Goal: Find specific page/section: Find specific page/section

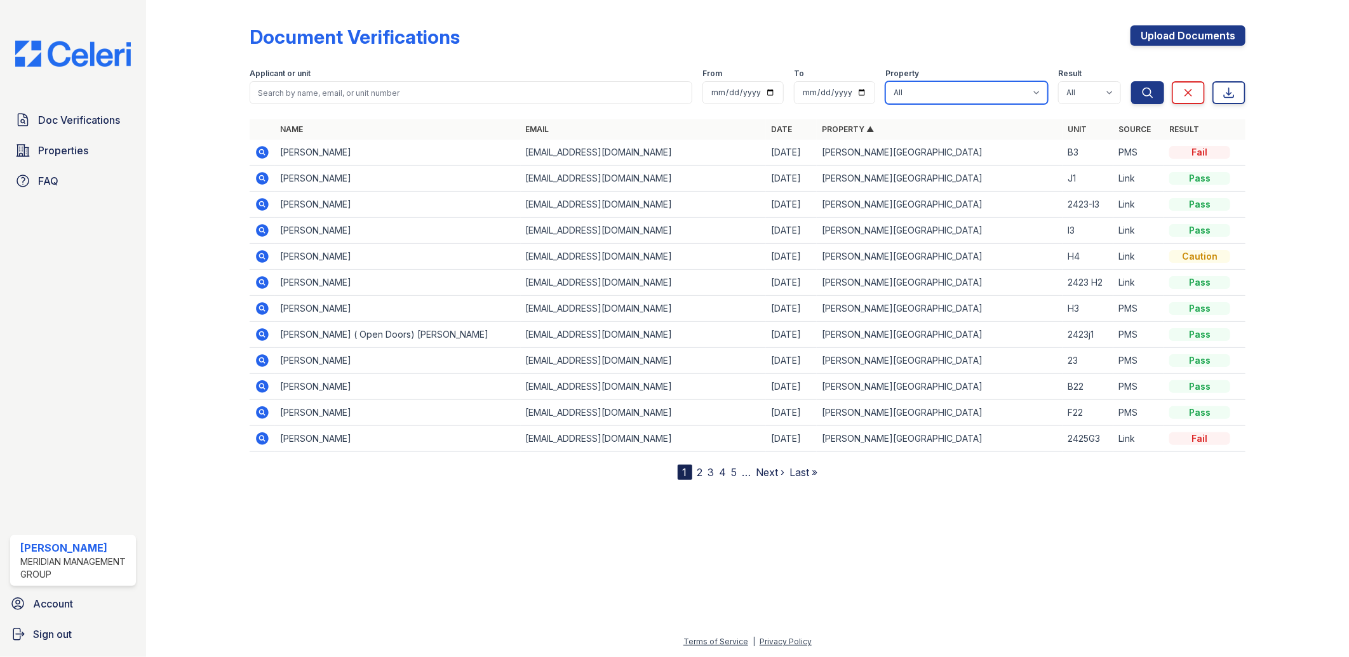
click at [1039, 96] on select "All Candler Village Carlton Ford Cedarview Townhomes Decatur Lofts Oak Valley S…" at bounding box center [966, 92] width 163 height 23
select select "274"
click at [886, 81] on select "All Candler Village Carlton Ford Cedarview Townhomes Decatur Lofts Oak Valley S…" at bounding box center [966, 92] width 163 height 23
click at [1156, 93] on button "Search" at bounding box center [1147, 92] width 33 height 23
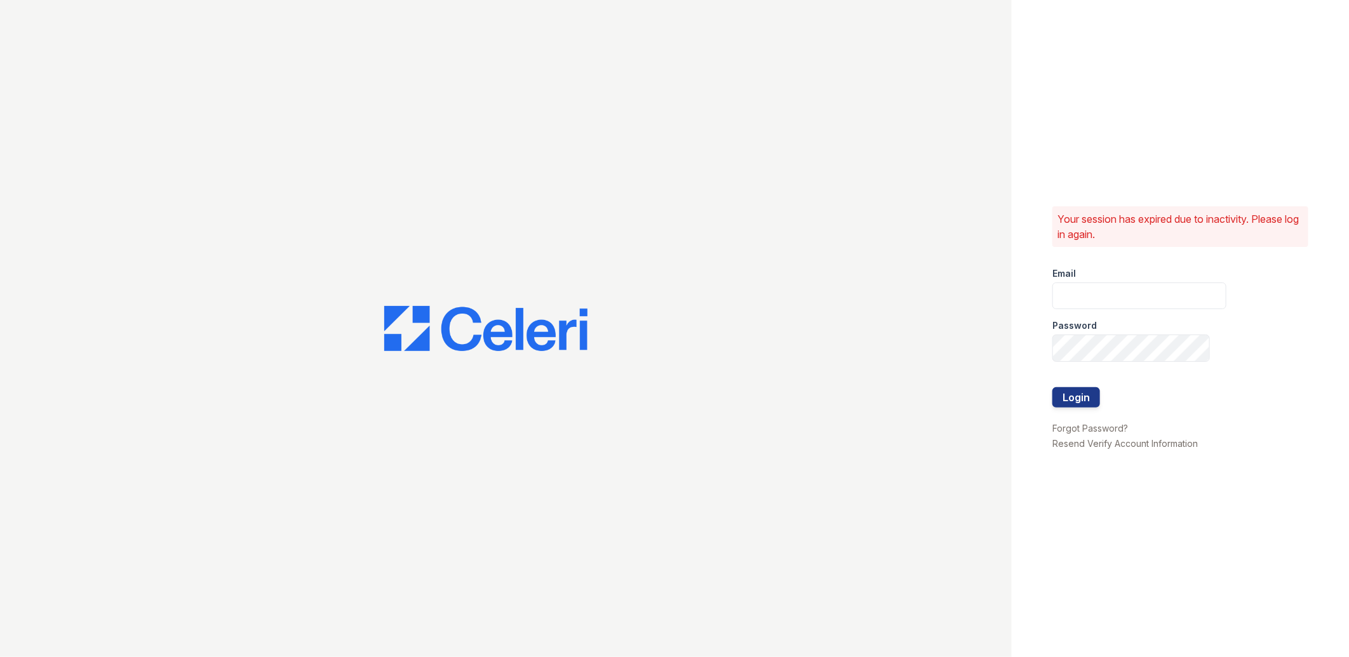
type input "[EMAIL_ADDRESS][DOMAIN_NAME]"
click at [1075, 392] on button "Login" at bounding box center [1076, 397] width 48 height 20
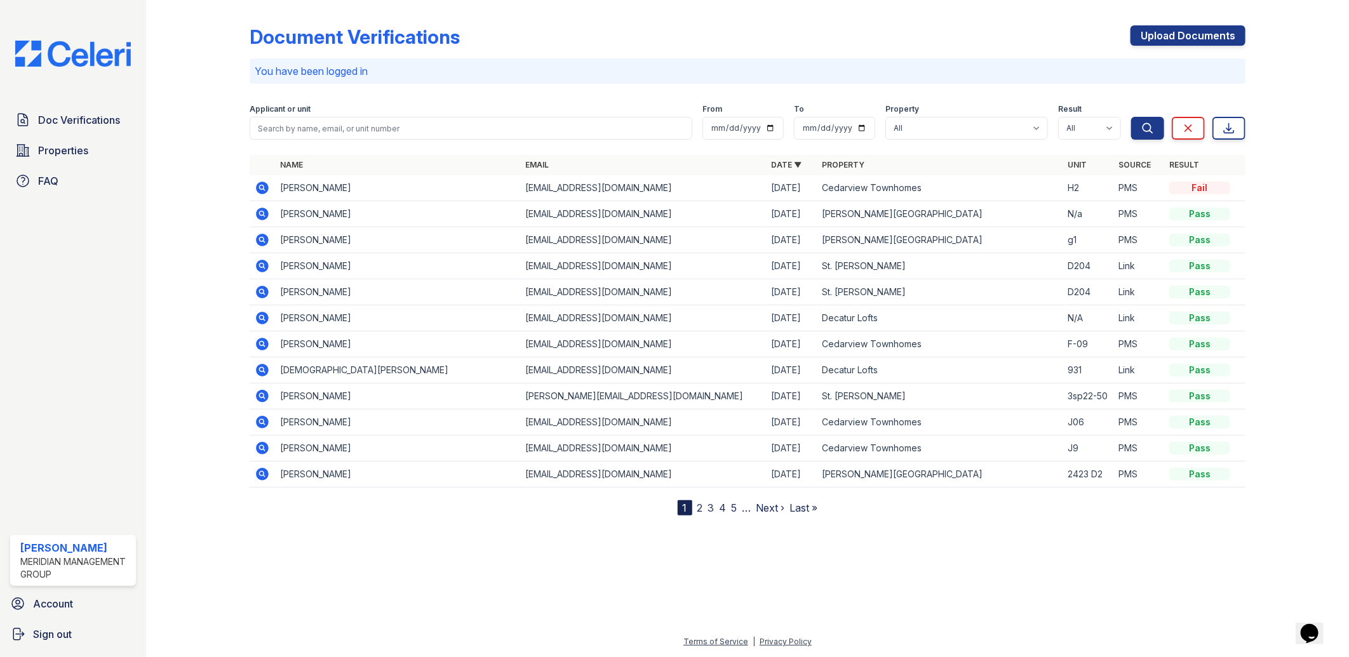
click at [576, 116] on div "Applicant or unit" at bounding box center [471, 110] width 443 height 13
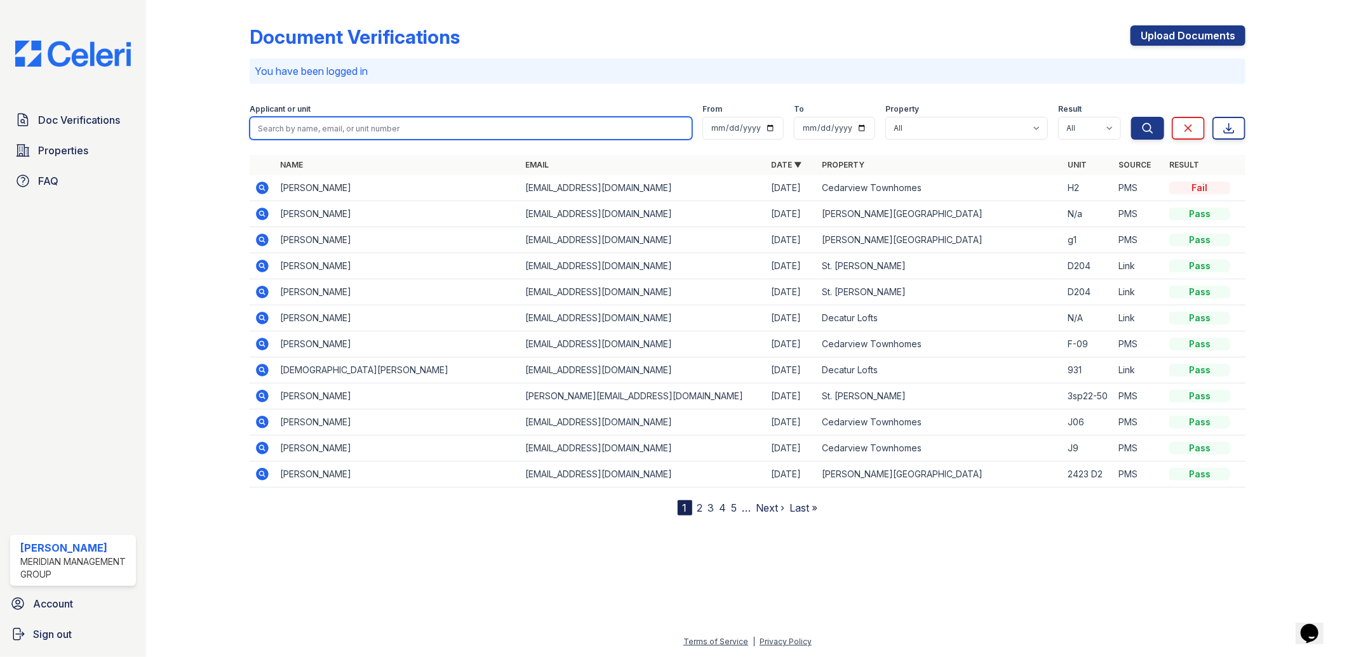
click at [547, 131] on input "search" at bounding box center [471, 128] width 443 height 23
type input "morris"
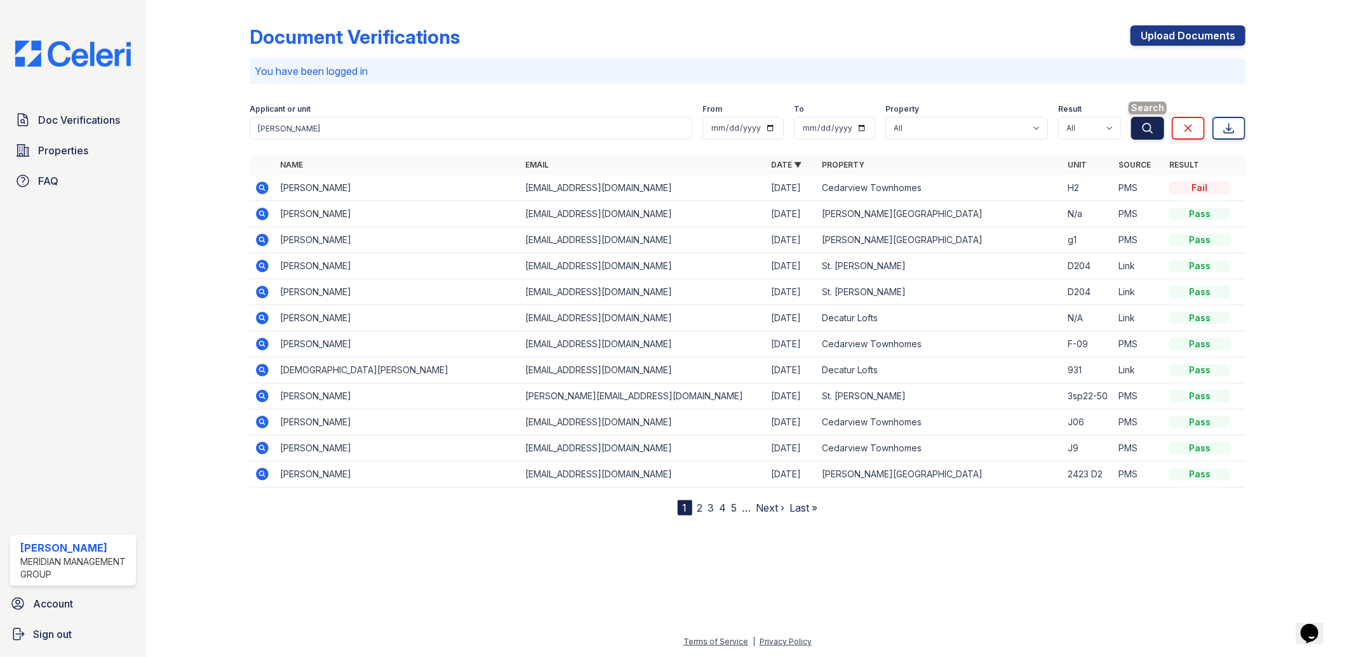
click at [1149, 128] on icon "submit" at bounding box center [1147, 128] width 13 height 13
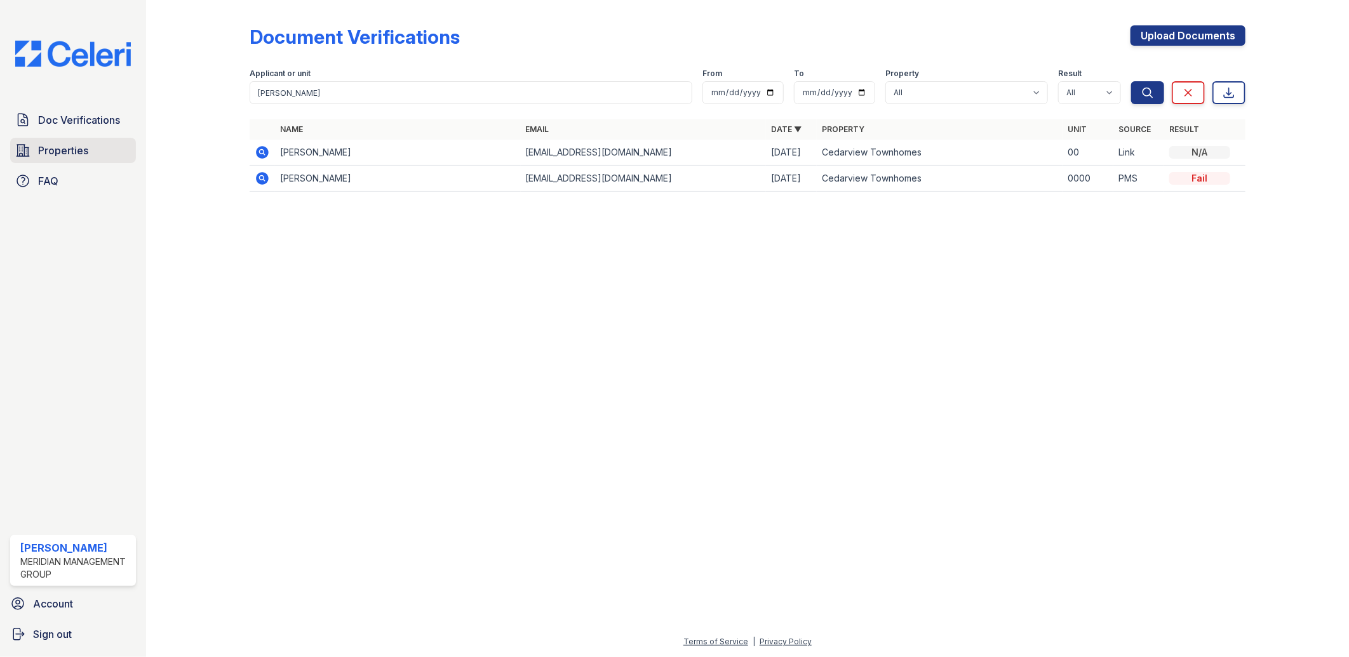
click at [32, 145] on link "Properties" at bounding box center [73, 150] width 126 height 25
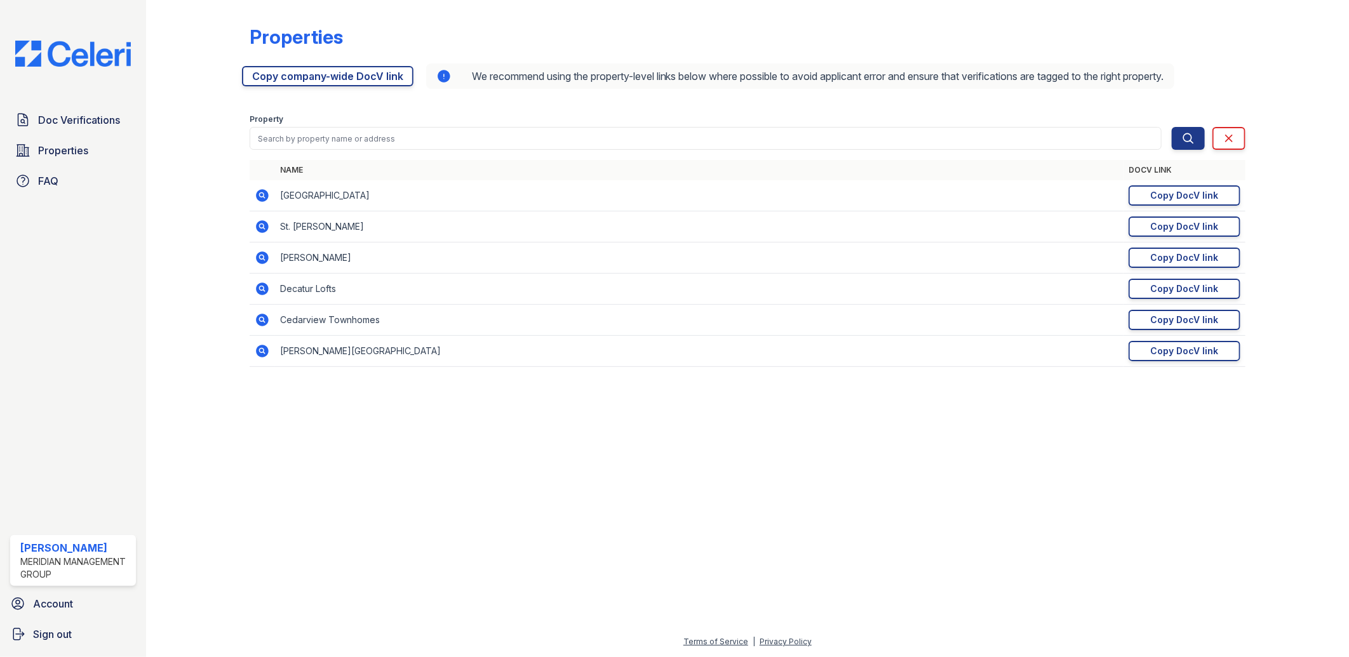
click at [264, 319] on icon at bounding box center [262, 320] width 13 height 13
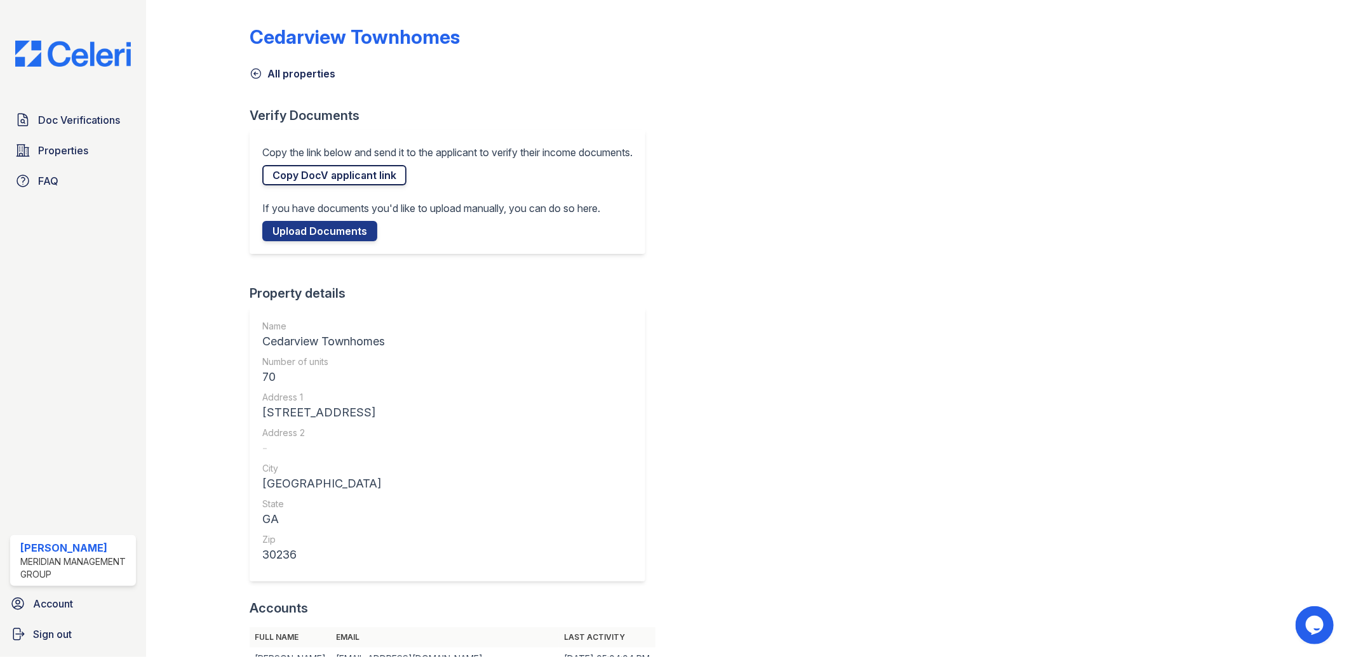
click at [330, 168] on link "Copy DocV applicant link" at bounding box center [334, 175] width 144 height 20
